Goal: Information Seeking & Learning: Stay updated

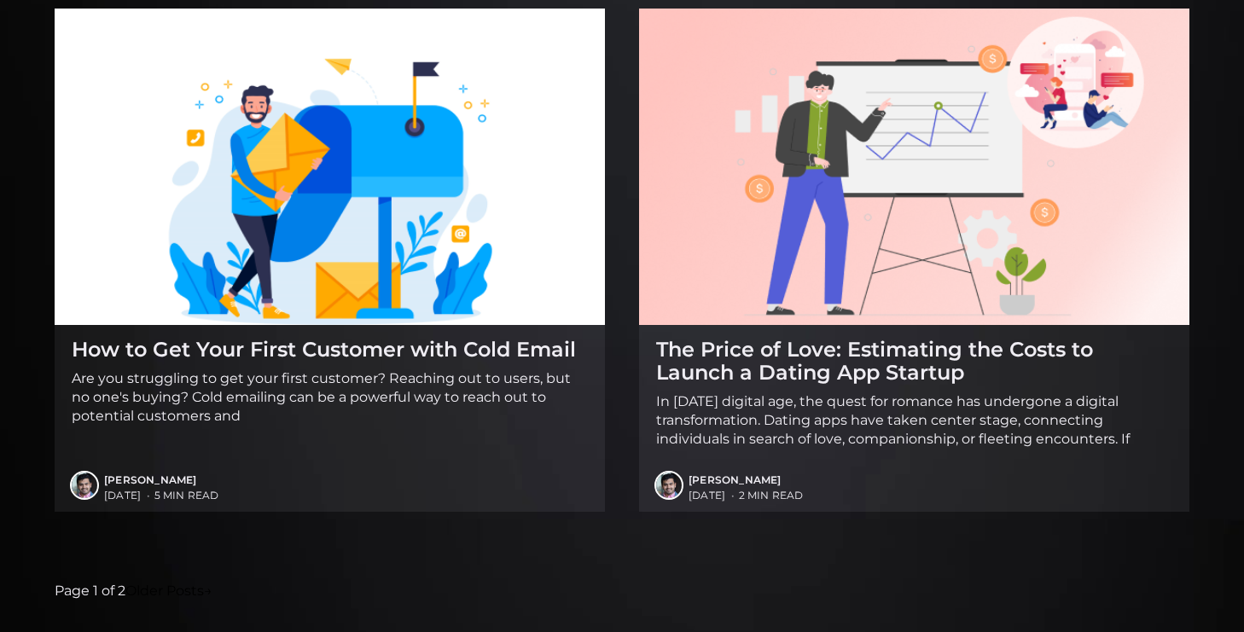
scroll to position [2623, 0]
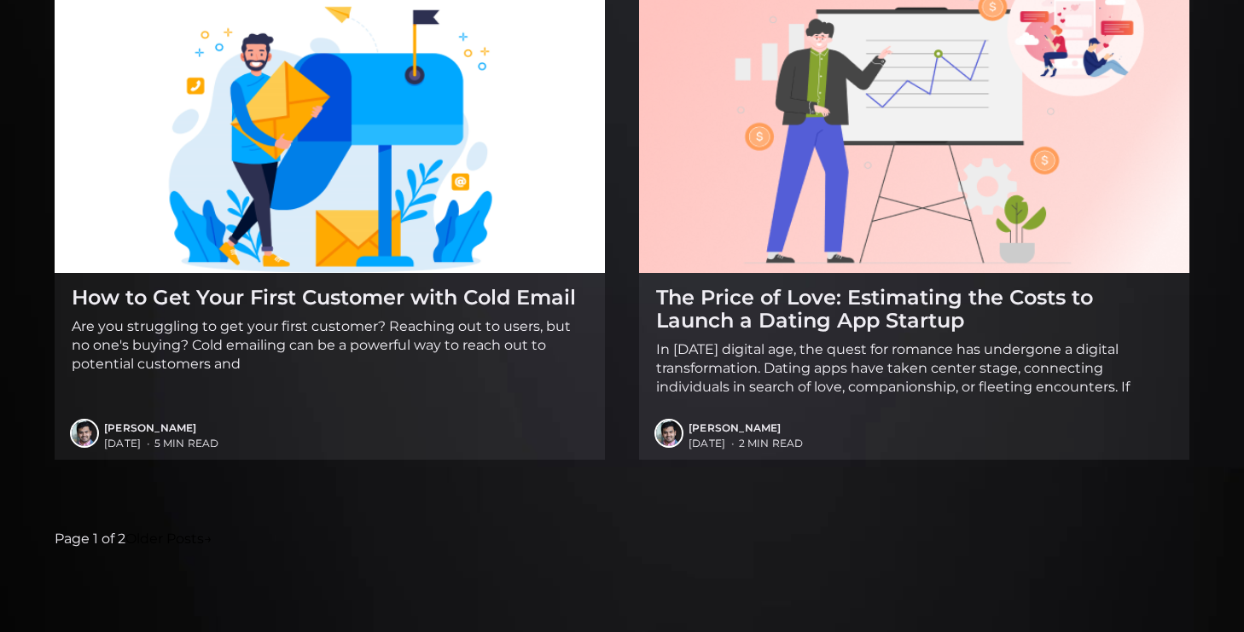
drag, startPoint x: 125, startPoint y: 542, endPoint x: 381, endPoint y: 541, distance: 256.0
click at [381, 541] on nav "Page 1 of 2 Older Posts →" at bounding box center [622, 539] width 1135 height 22
click at [156, 534] on link "Older Posts →" at bounding box center [168, 539] width 87 height 22
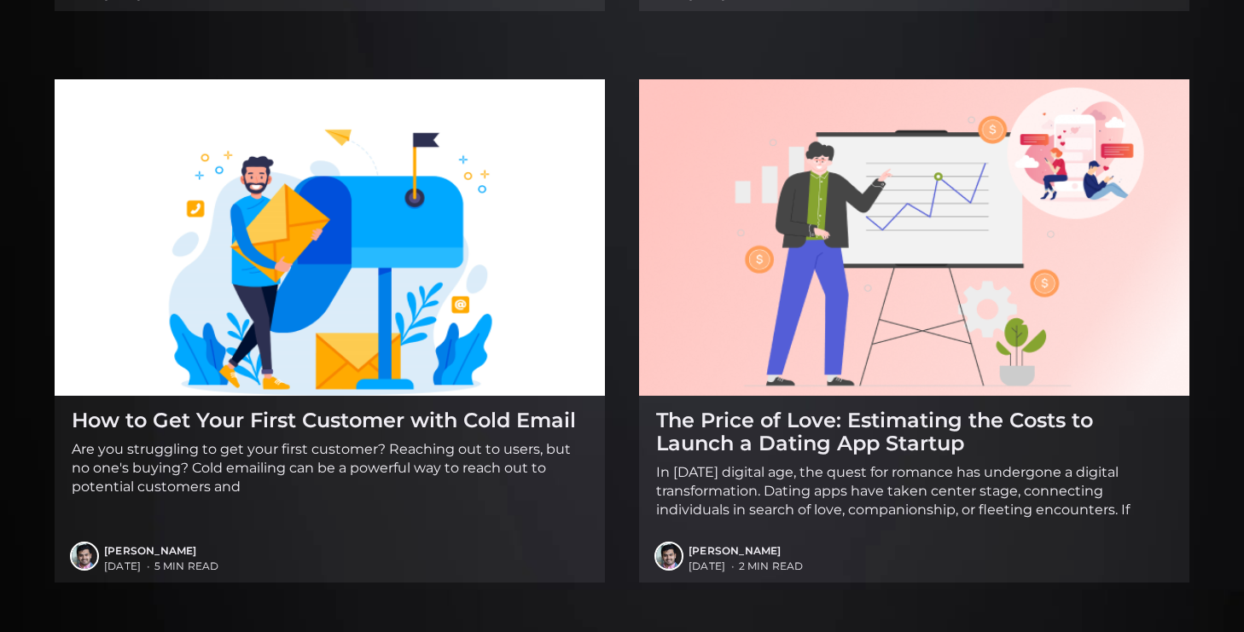
scroll to position [2623, 0]
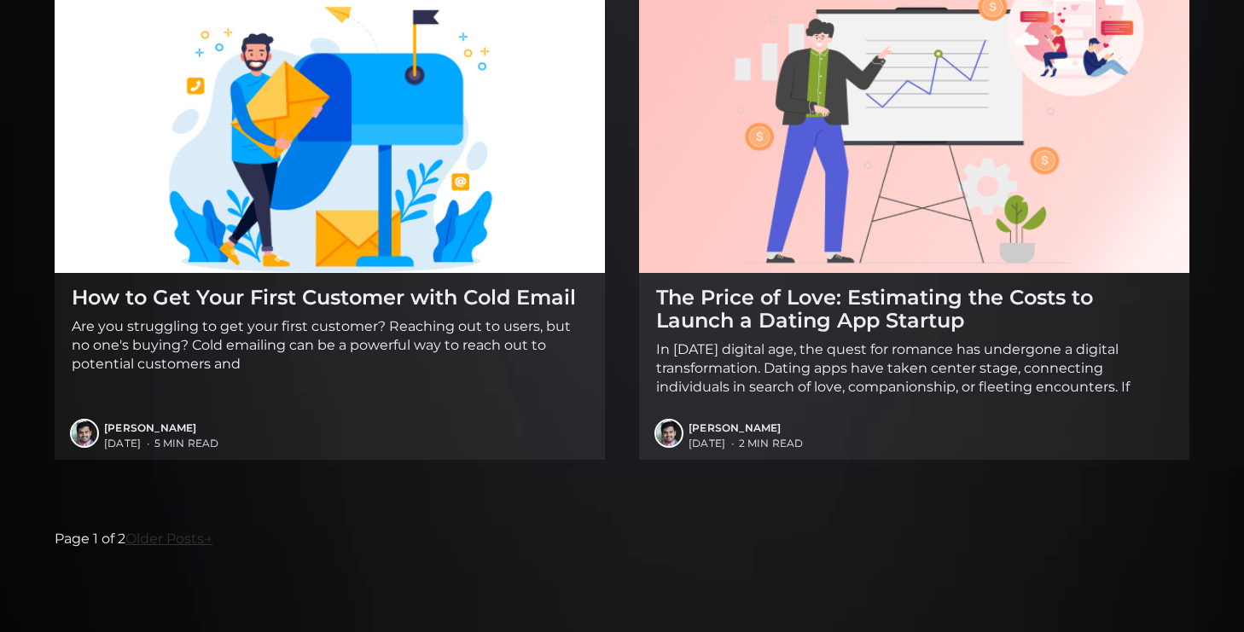
click at [164, 536] on link "Older Posts →" at bounding box center [168, 539] width 87 height 22
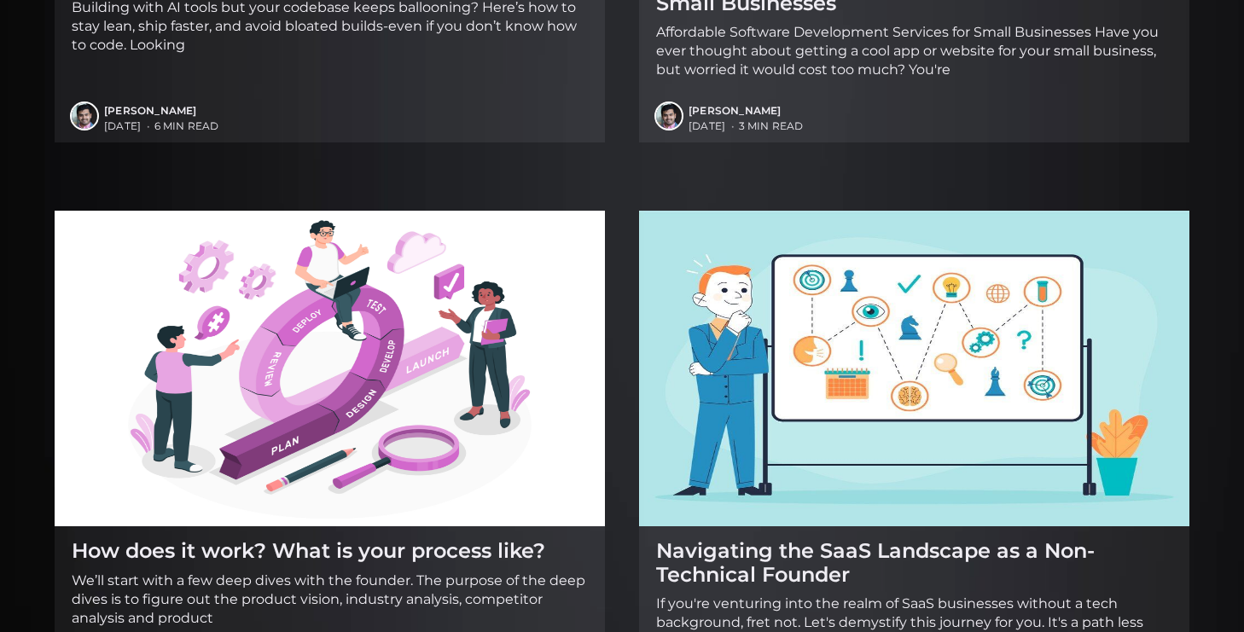
scroll to position [2623, 0]
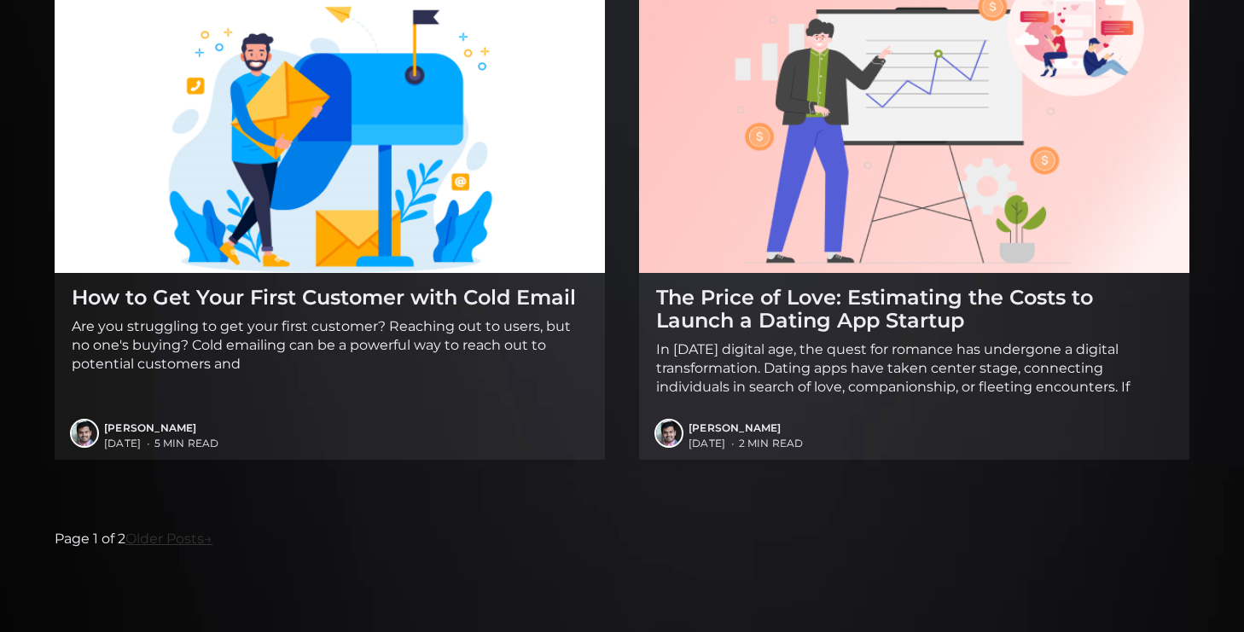
click at [160, 541] on link "Older Posts →" at bounding box center [168, 539] width 87 height 22
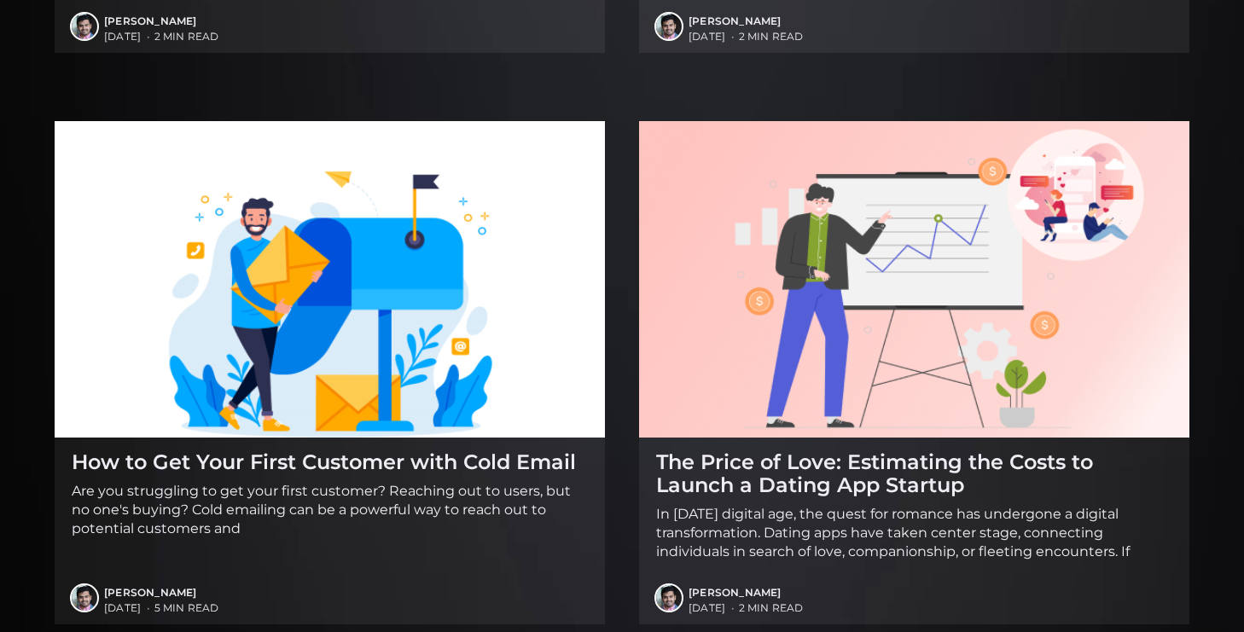
scroll to position [2521, 0]
